Goal: Information Seeking & Learning: Stay updated

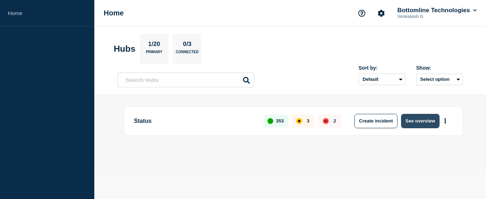
click at [418, 120] on button "See overview" at bounding box center [420, 121] width 38 height 14
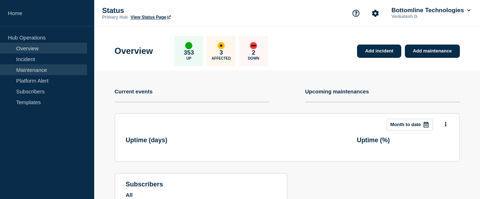
click at [38, 68] on link "Maintenance" at bounding box center [43, 69] width 87 height 11
